Goal: Task Accomplishment & Management: Use online tool/utility

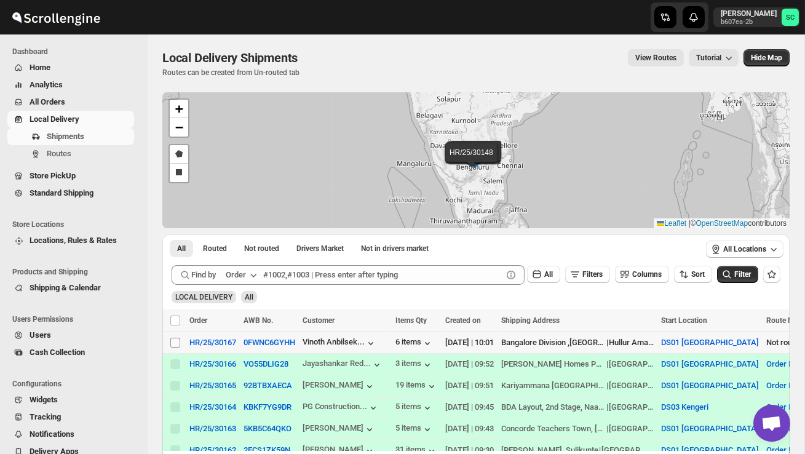
click at [174, 343] on input "Select shipment" at bounding box center [175, 343] width 10 height 10
checkbox input "true"
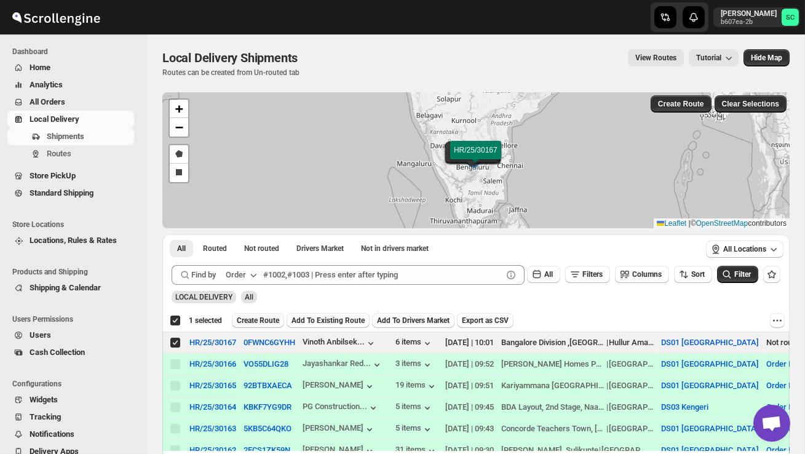
click at [245, 321] on span "Create Route" at bounding box center [258, 321] width 42 height 10
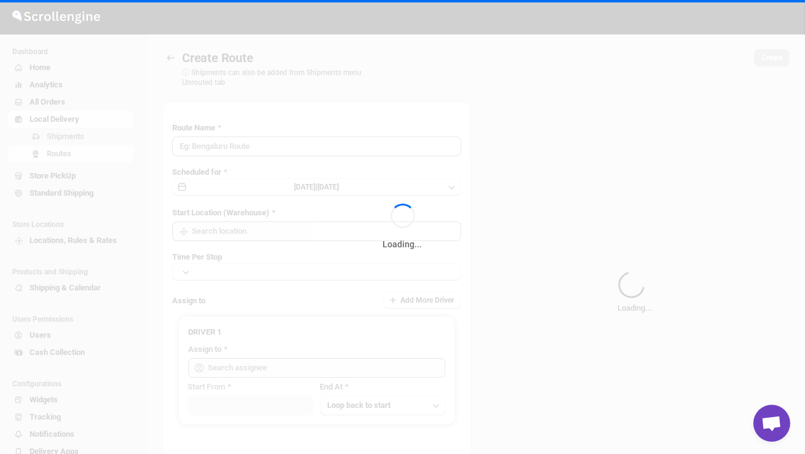
type input "Route - 28/09-1001"
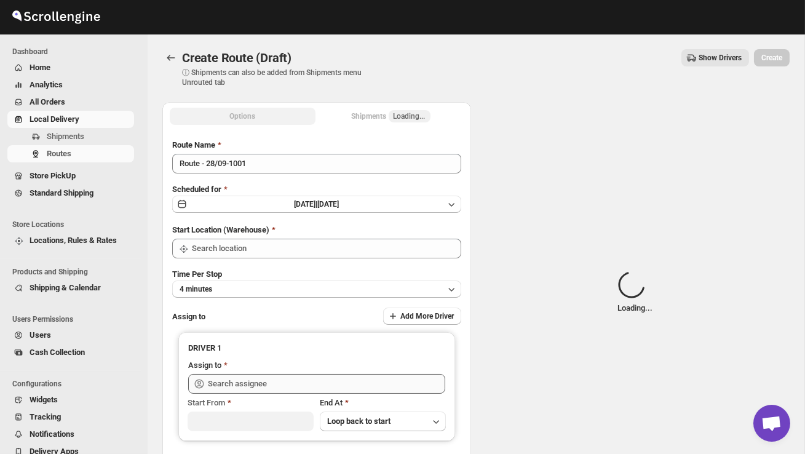
type input "DS01 [GEOGRAPHIC_DATA]"
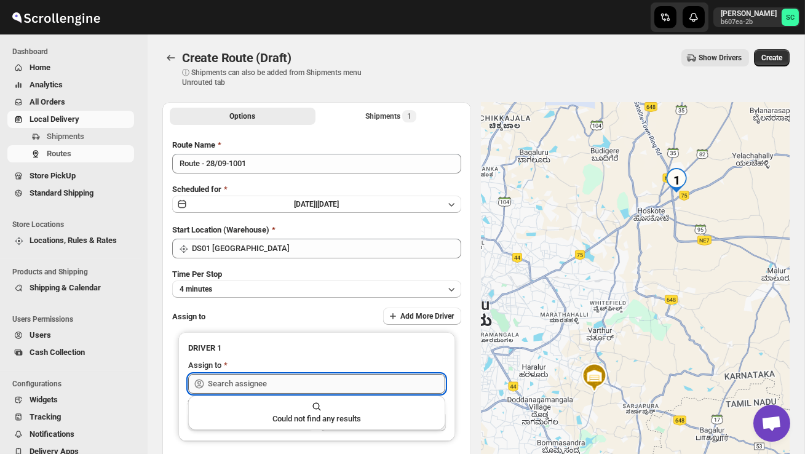
click at [237, 381] on input "text" at bounding box center [326, 384] width 237 height 20
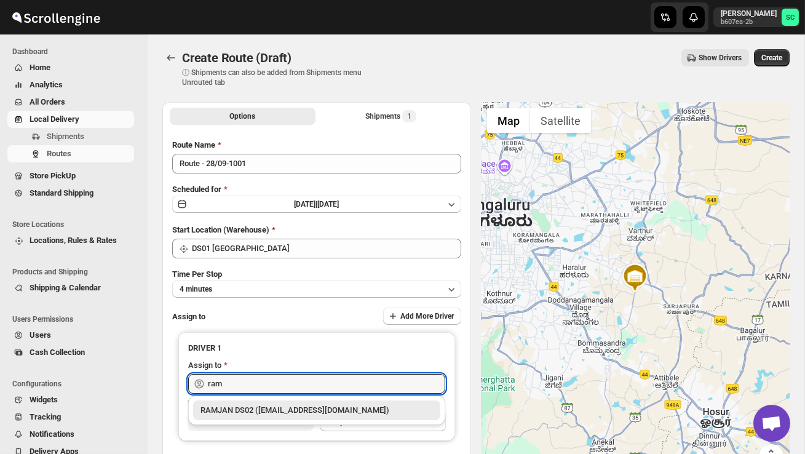
click at [276, 405] on div "RAMJAN DS02 ([EMAIL_ADDRESS][DOMAIN_NAME])" at bounding box center [317, 410] width 233 height 12
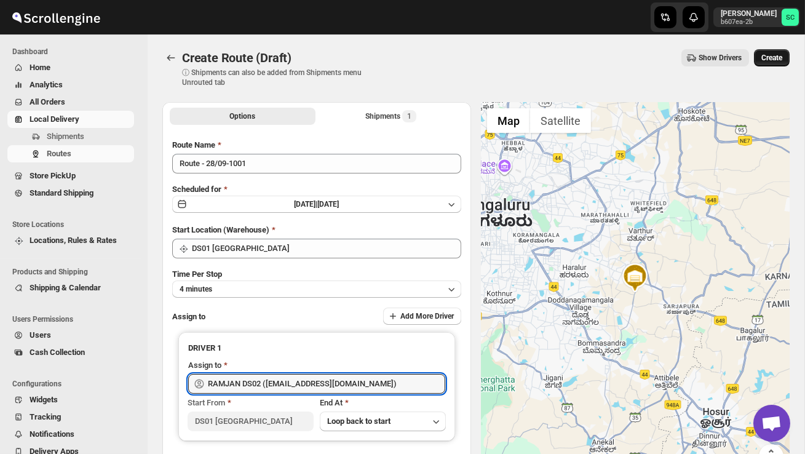
type input "RAMJAN DS02 ([EMAIL_ADDRESS][DOMAIN_NAME])"
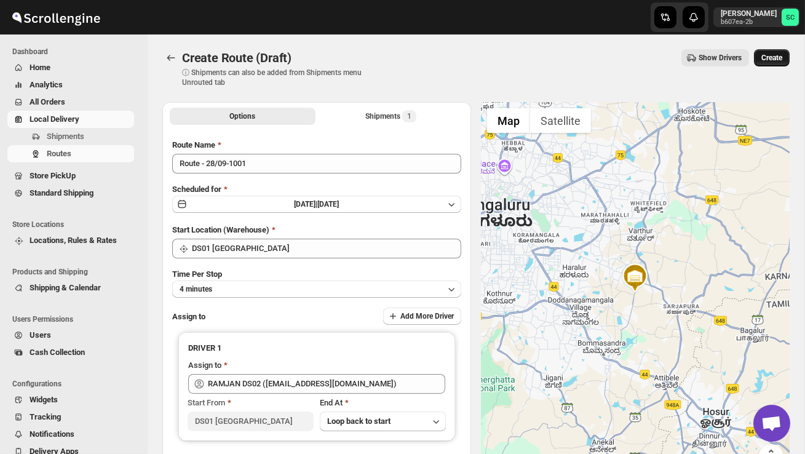
click at [767, 62] on span "Create" at bounding box center [772, 58] width 21 height 10
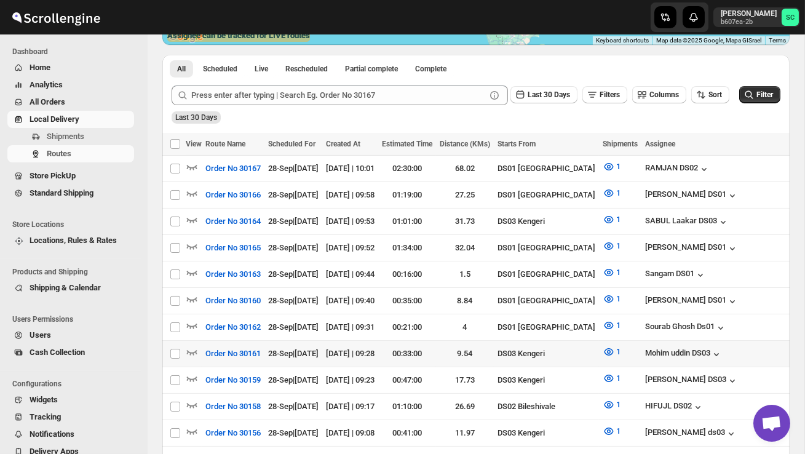
scroll to position [263, 0]
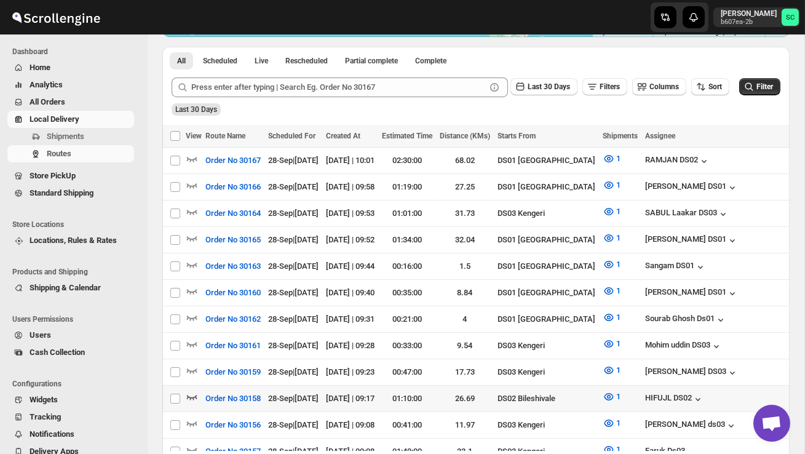
click at [194, 395] on icon "button" at bounding box center [192, 397] width 10 height 5
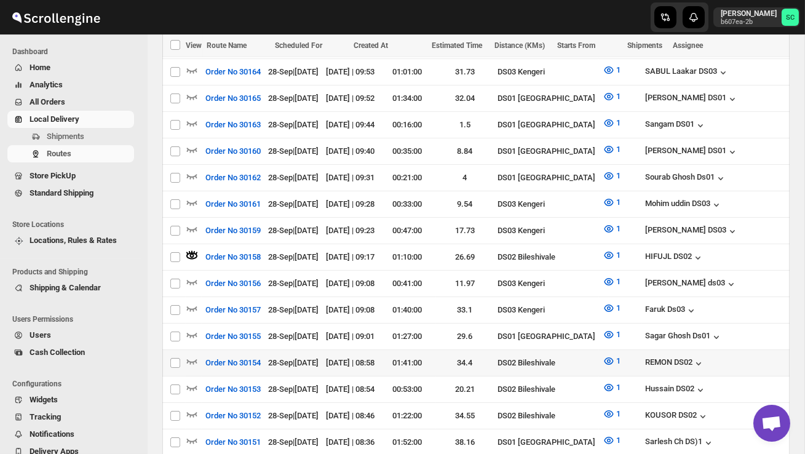
scroll to position [431, 0]
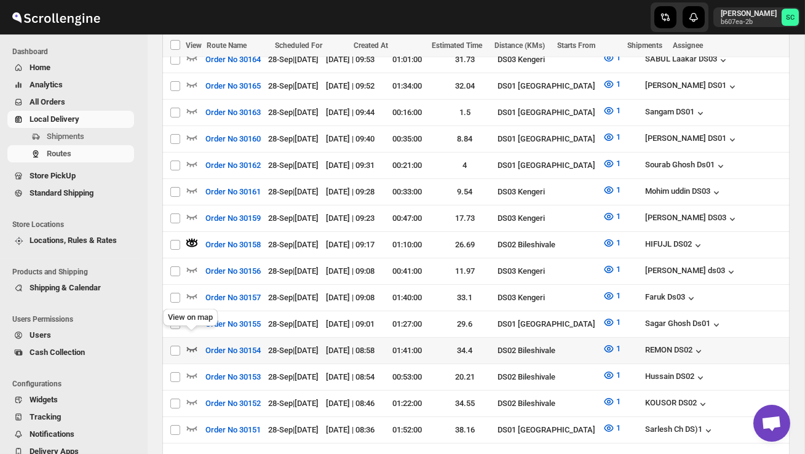
click at [194, 343] on icon "button" at bounding box center [192, 349] width 12 height 12
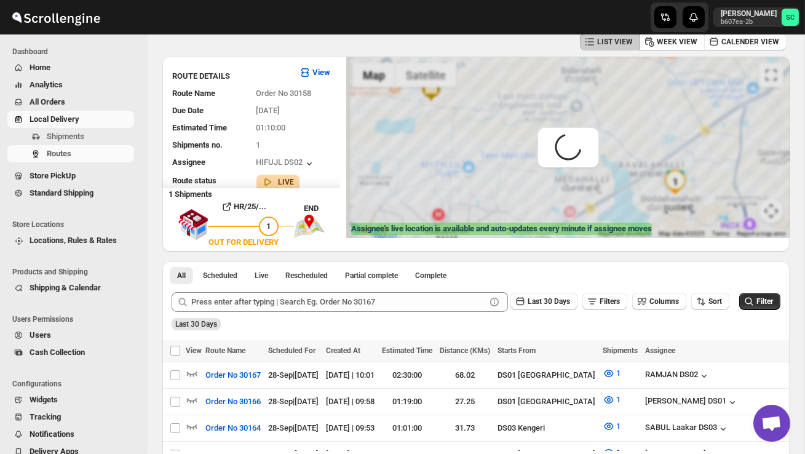
scroll to position [0, 0]
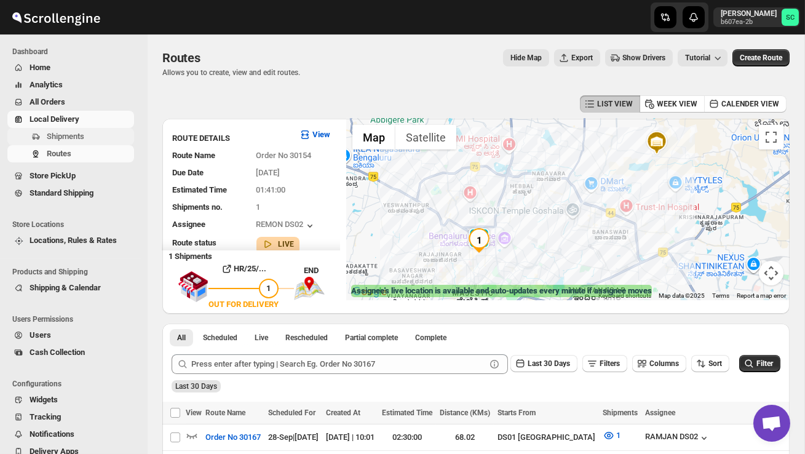
click at [78, 143] on button "Shipments" at bounding box center [70, 136] width 127 height 17
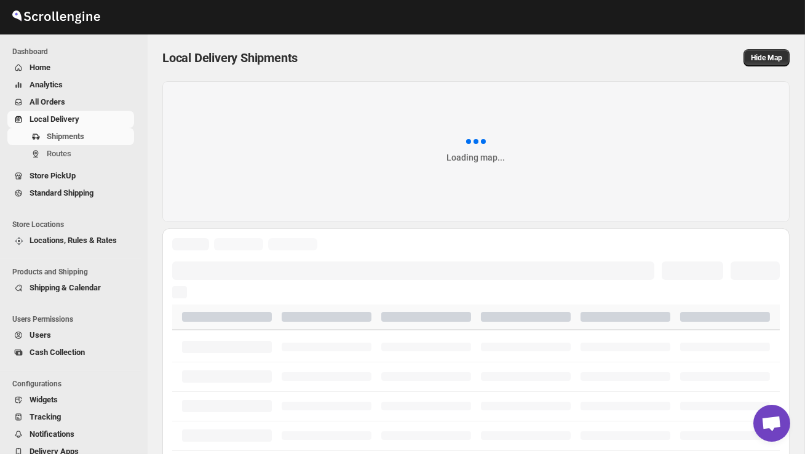
click at [78, 141] on span "Shipments" at bounding box center [89, 136] width 85 height 12
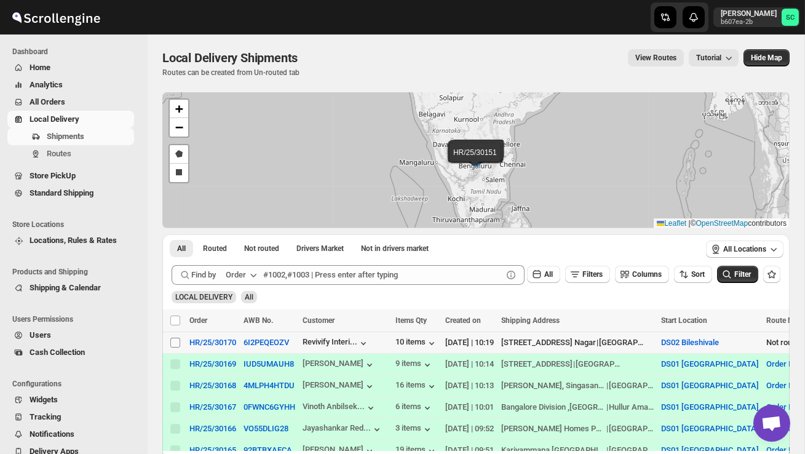
click at [172, 337] on span at bounding box center [175, 342] width 11 height 11
click at [172, 338] on input "Select shipment" at bounding box center [175, 343] width 10 height 10
checkbox input "false"
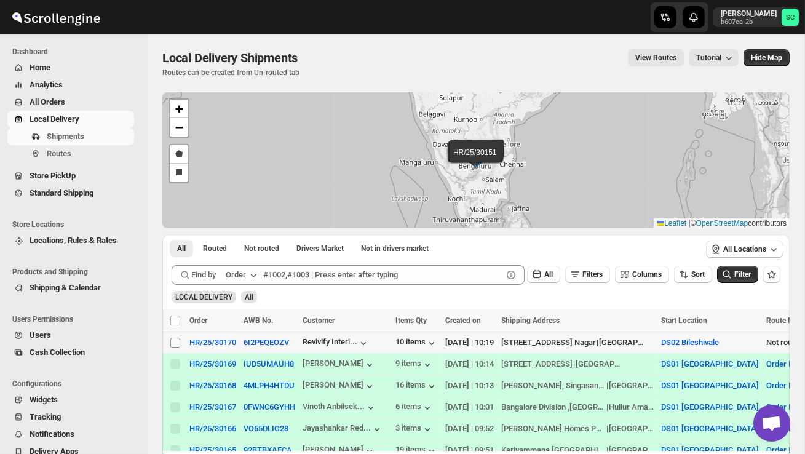
checkbox input "false"
click at [173, 340] on input "Select shipment" at bounding box center [175, 343] width 10 height 10
checkbox input "true"
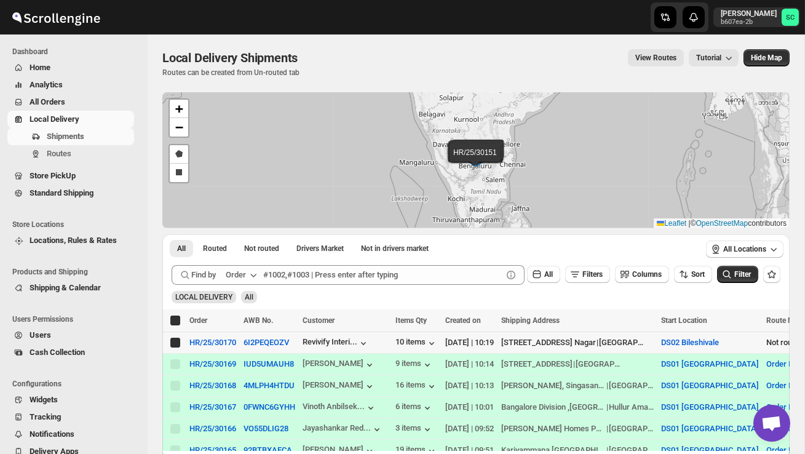
checkbox input "true"
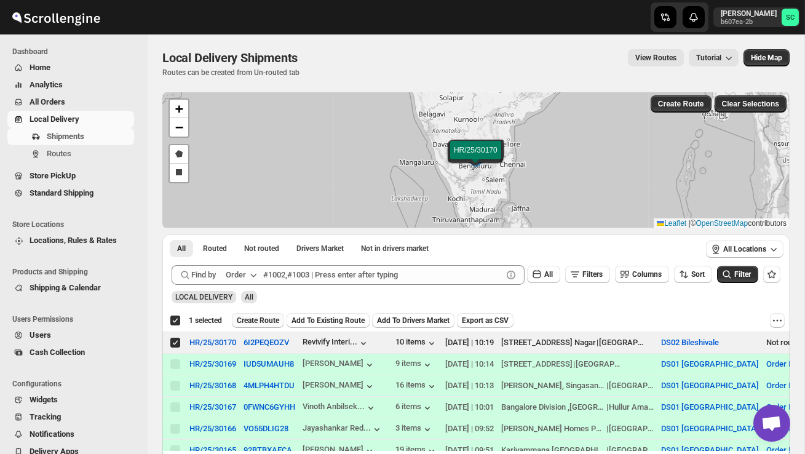
click at [266, 324] on span "Create Route" at bounding box center [258, 321] width 42 height 10
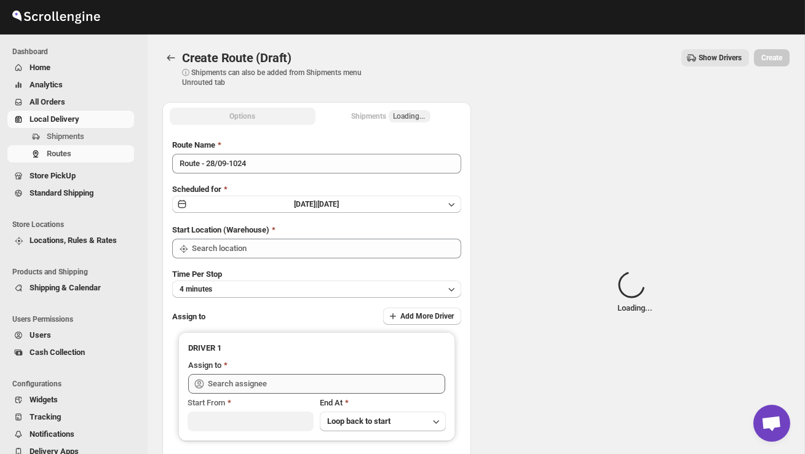
type input "DS02 Bileshivale"
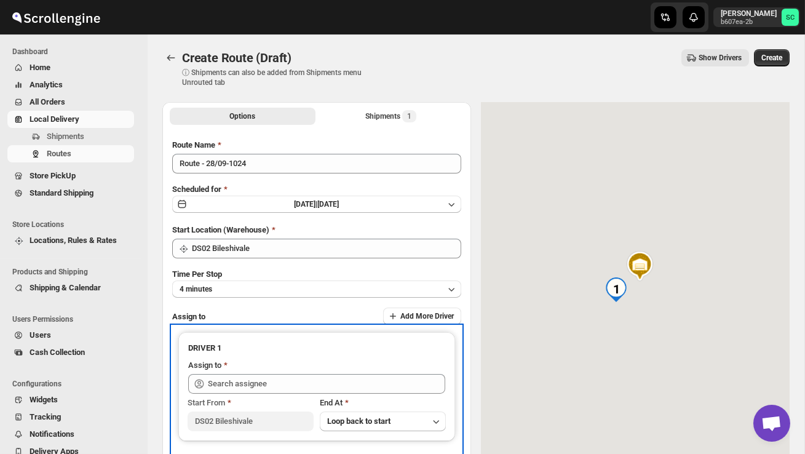
click at [254, 394] on div "Start From DS02 Bileshivale End At Loop back to start" at bounding box center [316, 413] width 257 height 38
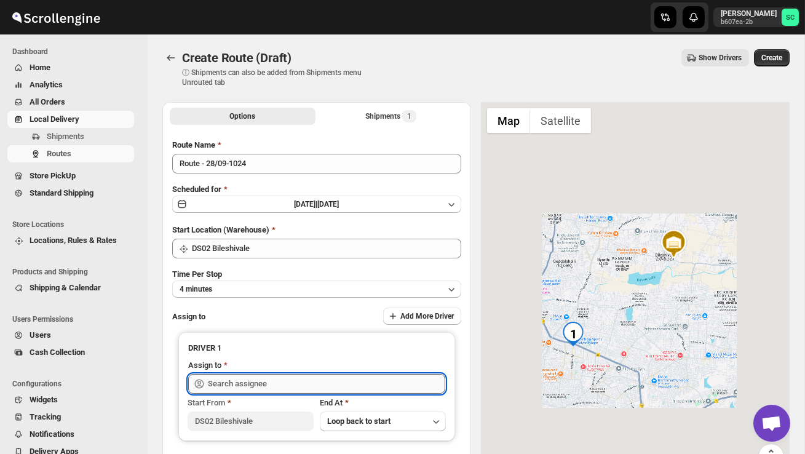
click at [253, 388] on input "text" at bounding box center [326, 384] width 237 height 20
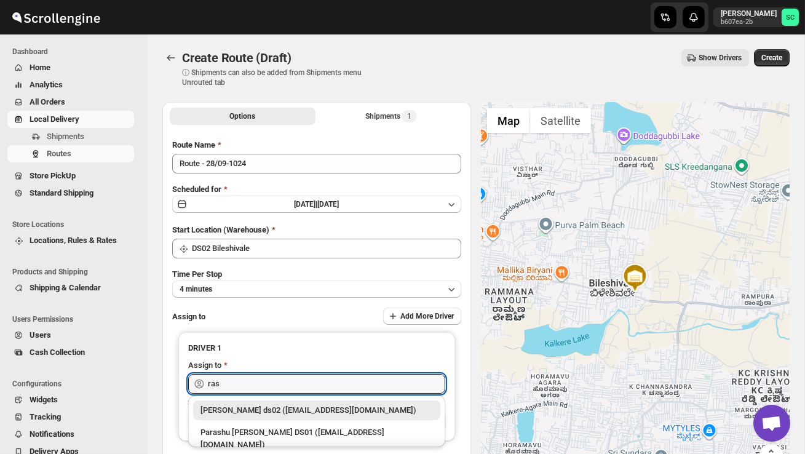
click at [273, 410] on div "[PERSON_NAME] ds02 ([EMAIL_ADDRESS][DOMAIN_NAME])" at bounding box center [317, 410] width 233 height 12
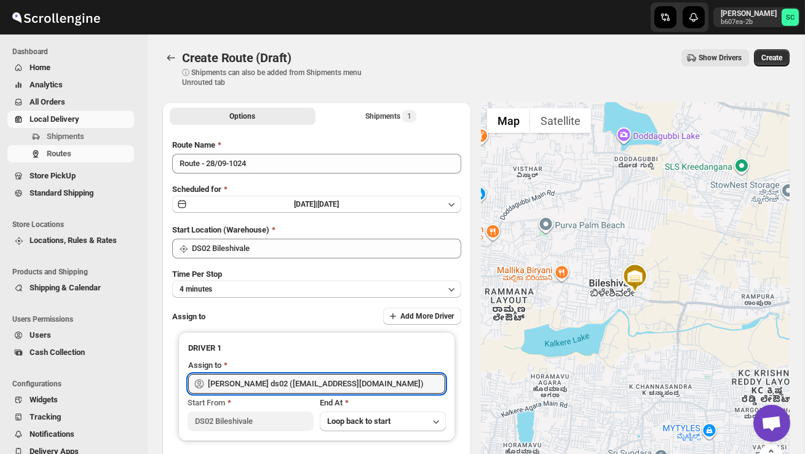
type input "[PERSON_NAME] ds02 ([EMAIL_ADDRESS][DOMAIN_NAME])"
click at [773, 49] on div "Create Route (Draft). This page is ready Create Route (Draft) ⓘ Shipments can a…" at bounding box center [476, 68] width 628 height 68
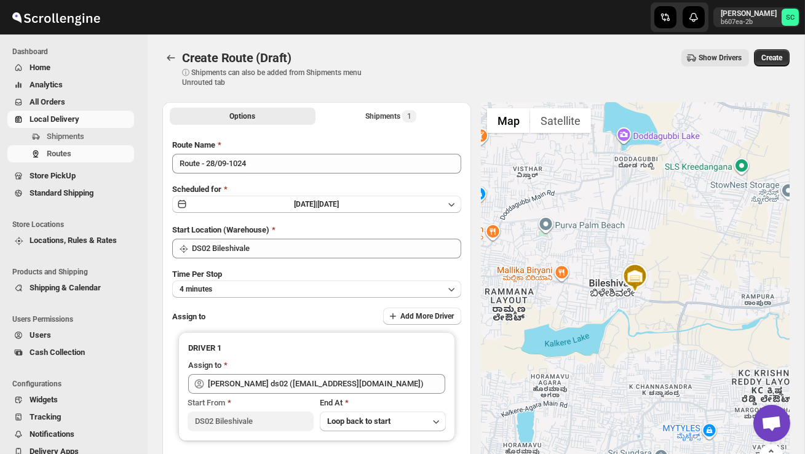
click at [771, 57] on span "Create" at bounding box center [772, 58] width 21 height 10
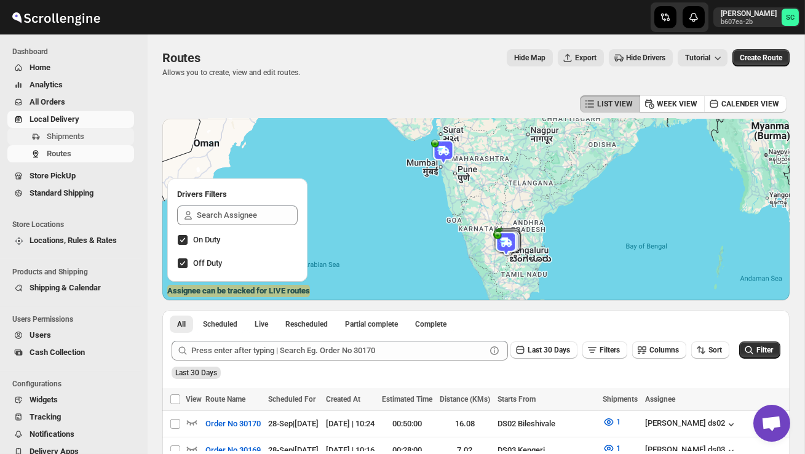
click at [70, 135] on span "Shipments" at bounding box center [66, 136] width 38 height 9
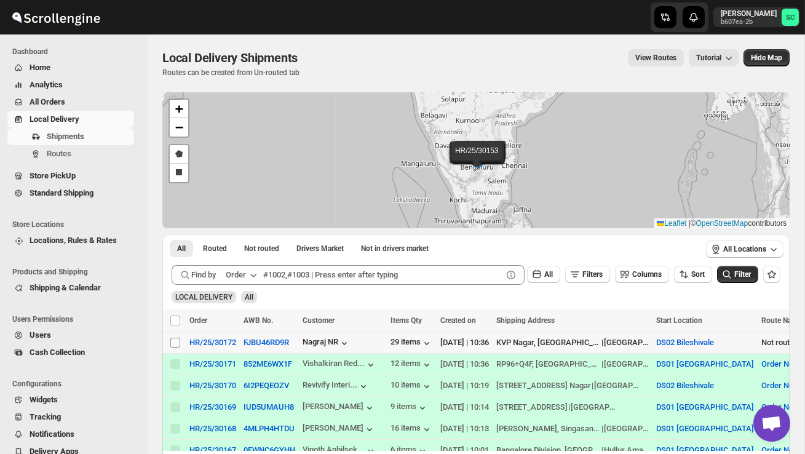
click at [176, 343] on input "Select shipment" at bounding box center [175, 343] width 10 height 10
checkbox input "true"
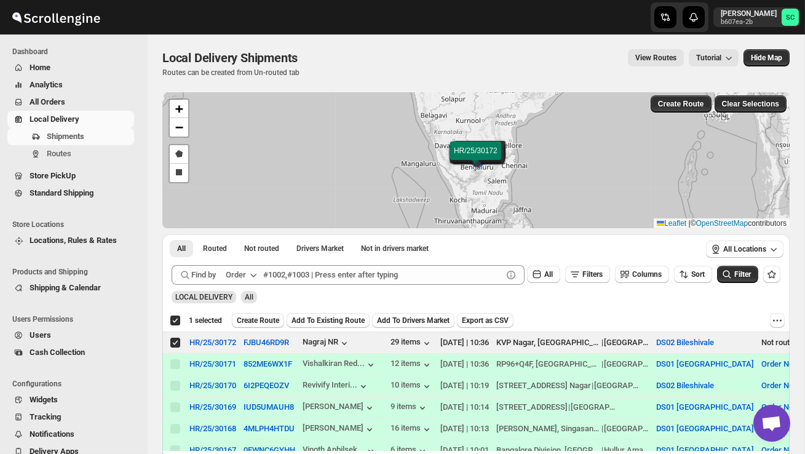
click at [257, 324] on span "Create Route" at bounding box center [258, 321] width 42 height 10
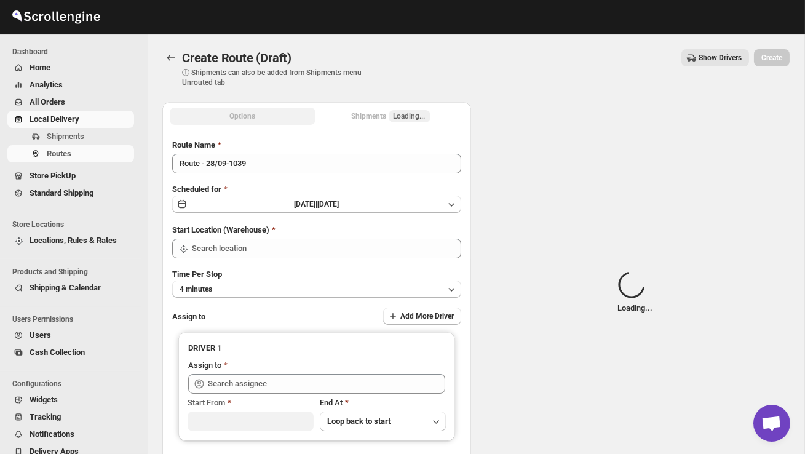
type input "DS02 Bileshivale"
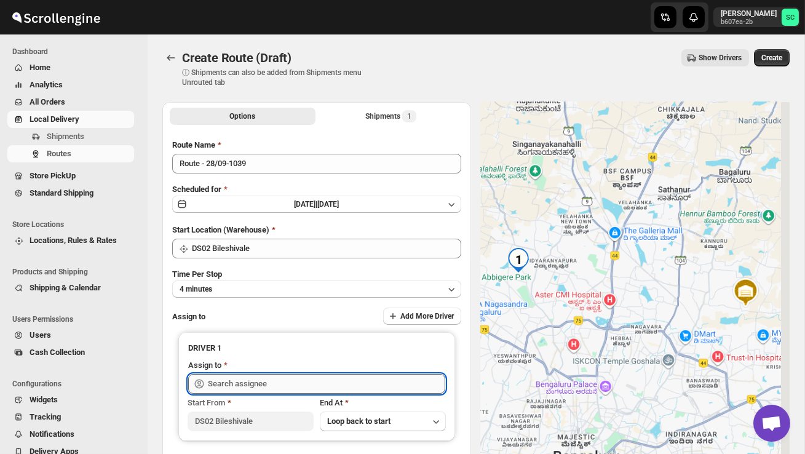
click at [248, 381] on input "text" at bounding box center [326, 384] width 237 height 20
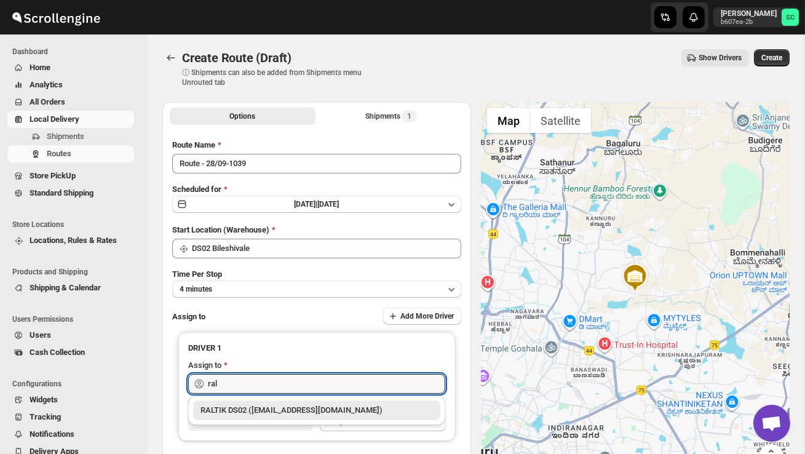
click at [275, 407] on div "RALTIK DS02 ([EMAIL_ADDRESS][DOMAIN_NAME])" at bounding box center [317, 410] width 233 height 12
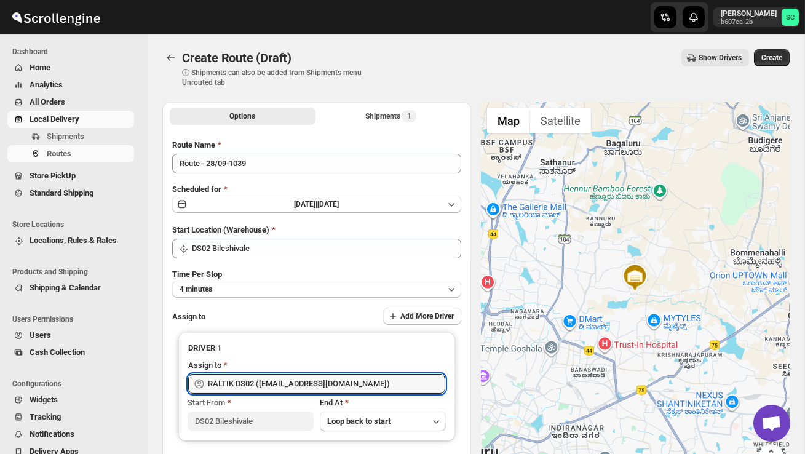
type input "RALTIK DS02 ([EMAIL_ADDRESS][DOMAIN_NAME])"
click at [774, 62] on span "Create" at bounding box center [772, 58] width 21 height 10
